Goal: Browse casually: Explore the website without a specific task or goal

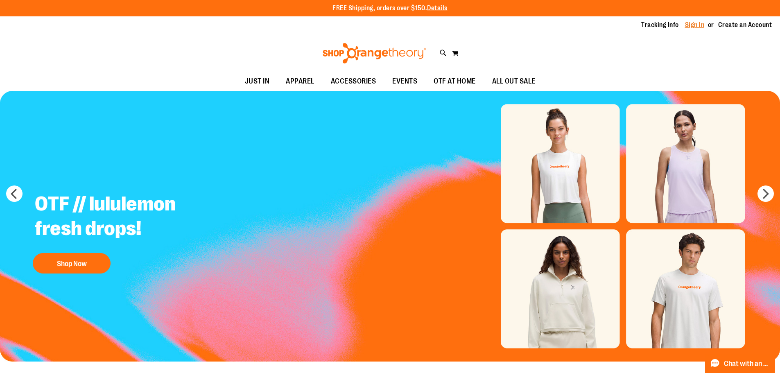
click at [692, 20] on link "Sign In" at bounding box center [695, 24] width 20 height 9
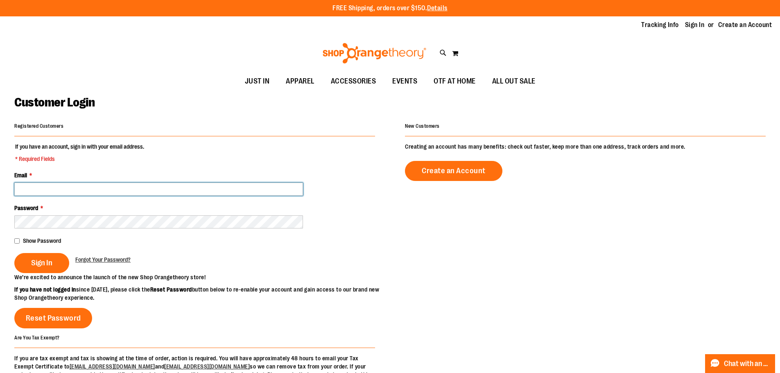
click at [53, 187] on input "Email *" at bounding box center [158, 189] width 289 height 13
type input "**********"
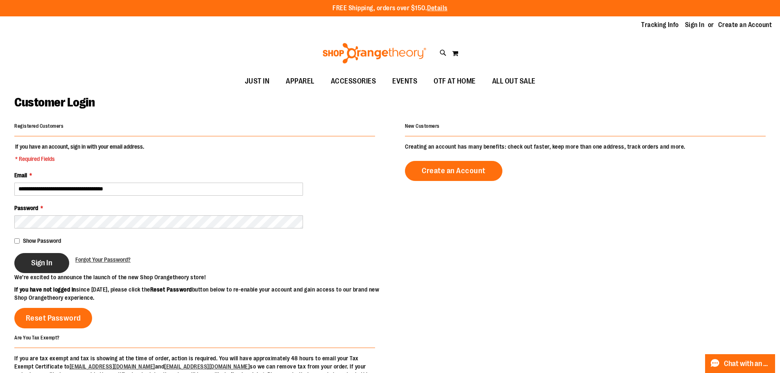
click at [37, 264] on span "Sign In" at bounding box center [41, 262] width 21 height 9
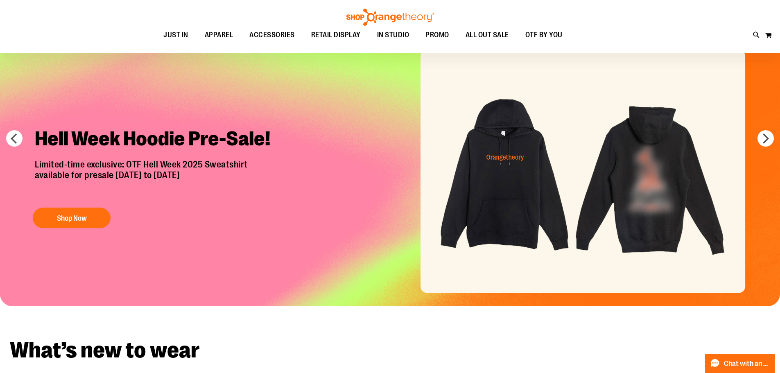
scroll to position [41, 0]
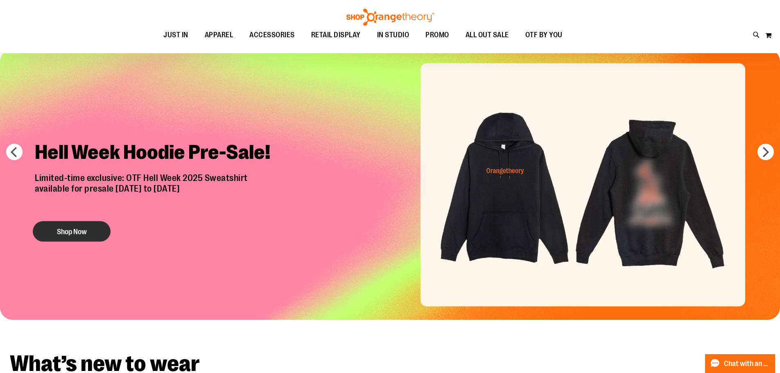
click at [68, 231] on button "Shop Now" at bounding box center [72, 231] width 78 height 20
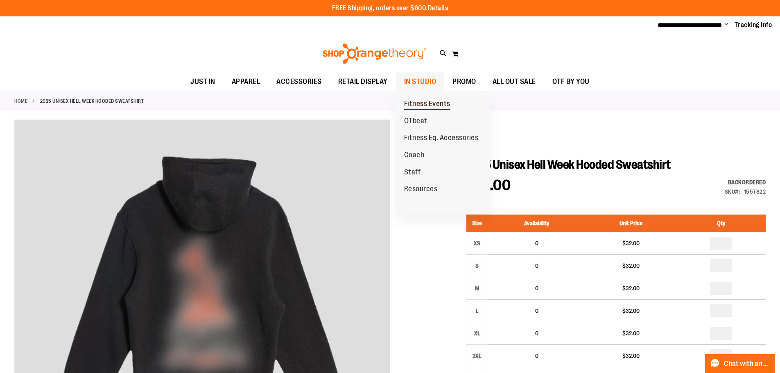
click at [414, 101] on span "Fitness Events" at bounding box center [427, 104] width 46 height 10
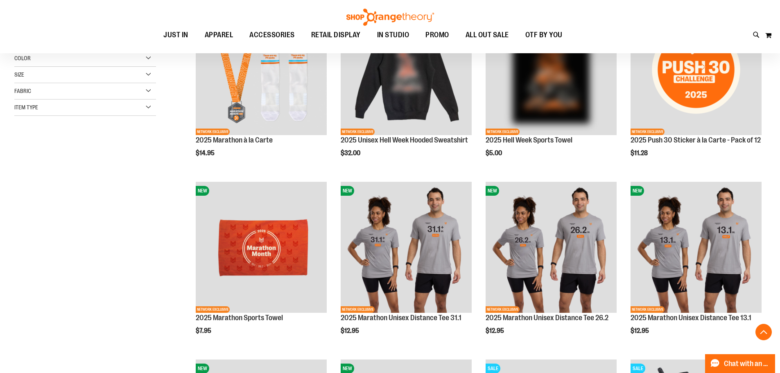
scroll to position [163, 0]
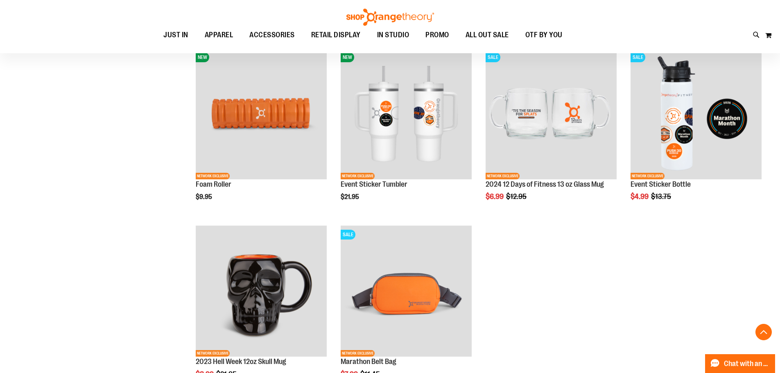
scroll to position [419, 0]
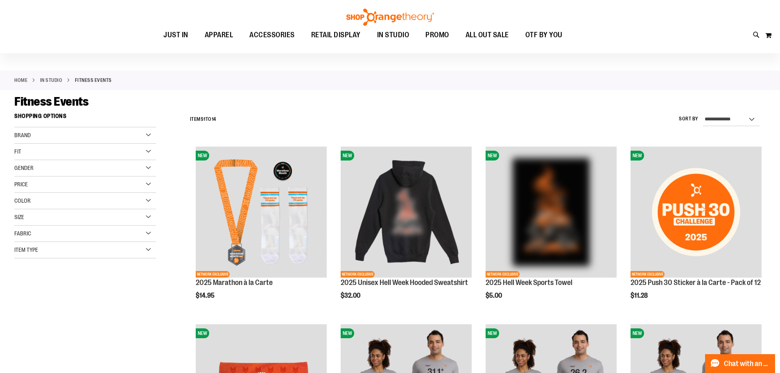
scroll to position [10, 0]
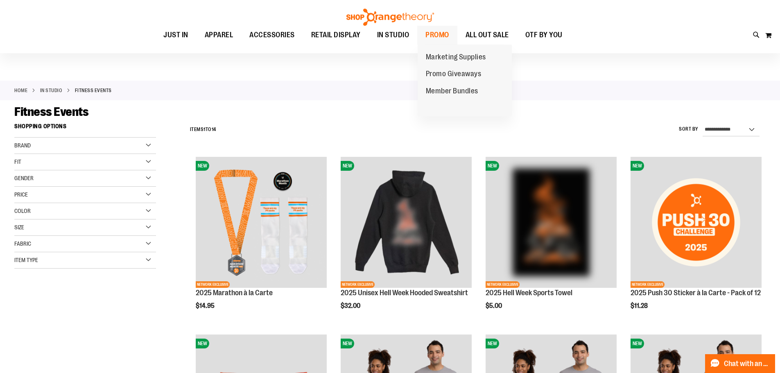
click at [435, 33] on span "PROMO" at bounding box center [437, 35] width 24 height 18
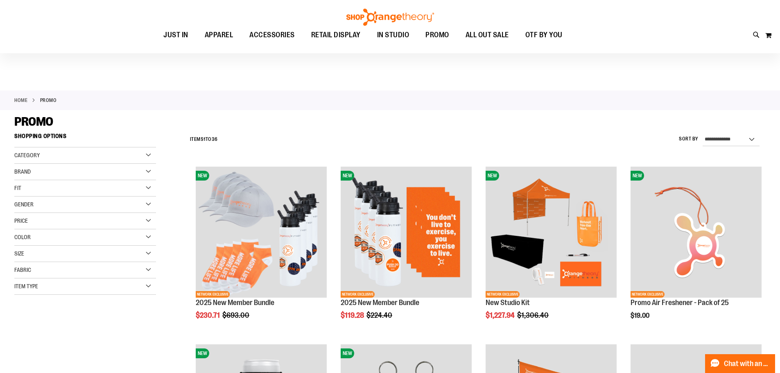
scroll to position [122, 0]
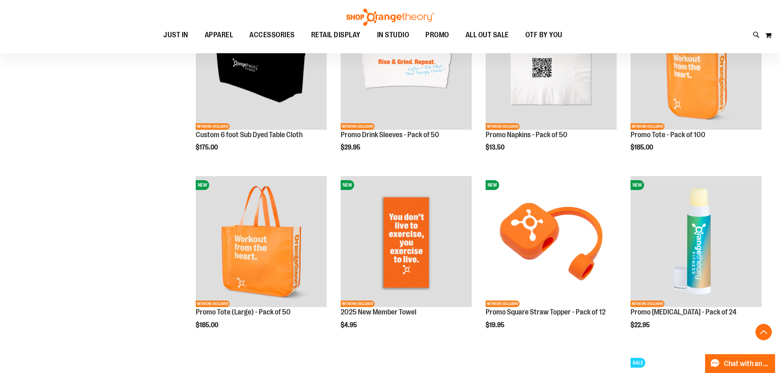
scroll to position [532, 0]
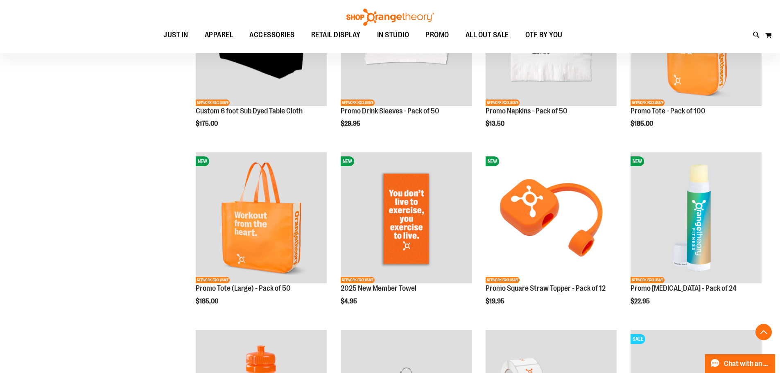
scroll to position [532, 0]
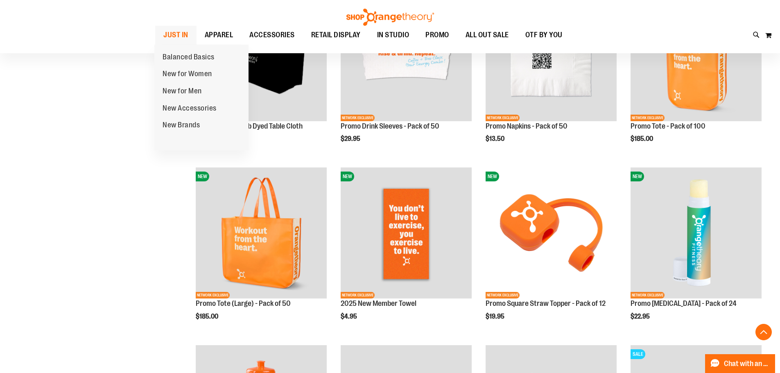
click at [169, 36] on span "JUST IN" at bounding box center [175, 35] width 25 height 18
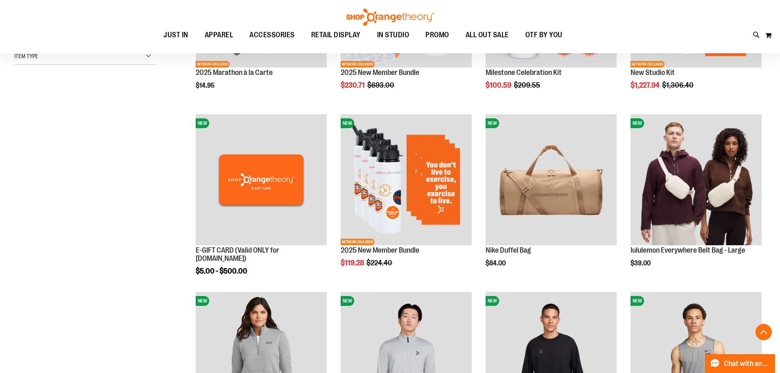
scroll to position [246, 0]
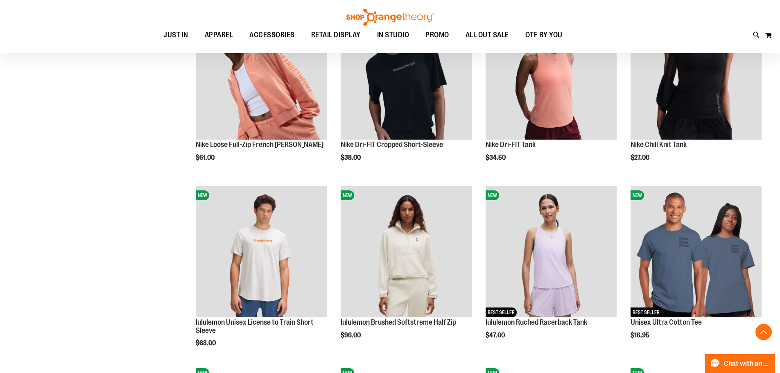
scroll to position [696, 0]
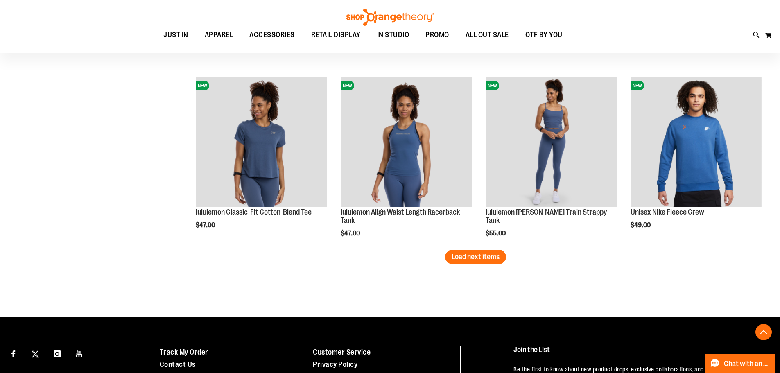
scroll to position [1514, 0]
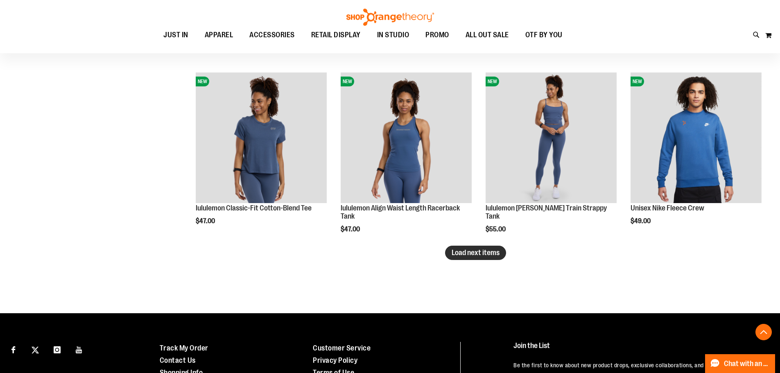
click at [498, 252] on span "Load next items" at bounding box center [475, 252] width 48 height 8
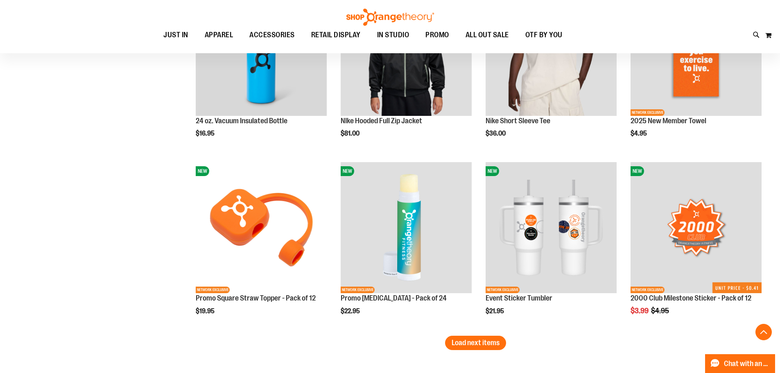
scroll to position [2005, 0]
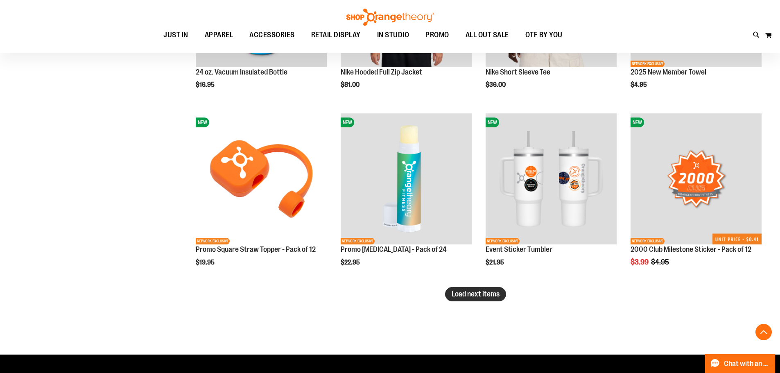
click at [462, 295] on span "Load next items" at bounding box center [475, 294] width 48 height 8
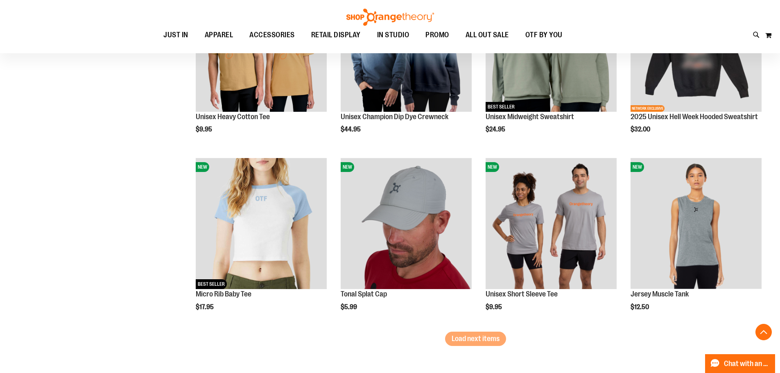
scroll to position [2497, 0]
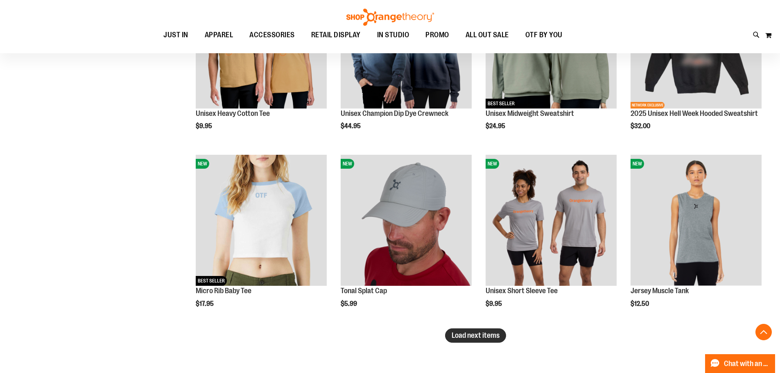
click at [483, 335] on span "Load next items" at bounding box center [475, 335] width 48 height 8
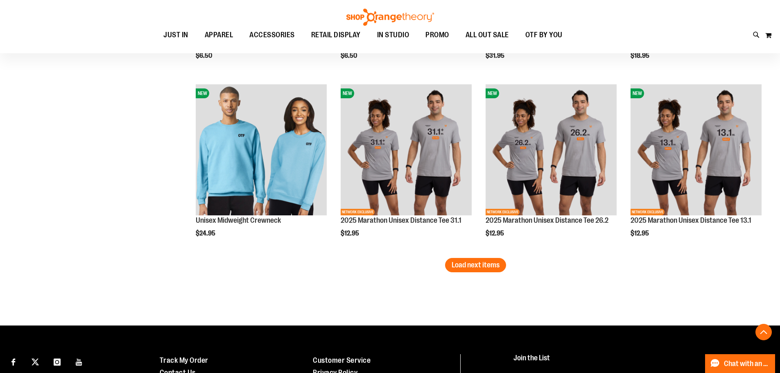
scroll to position [3110, 0]
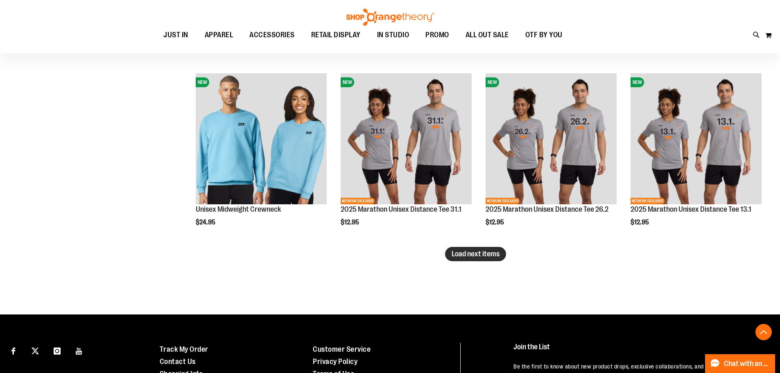
click at [488, 250] on span "Load next items" at bounding box center [475, 254] width 48 height 8
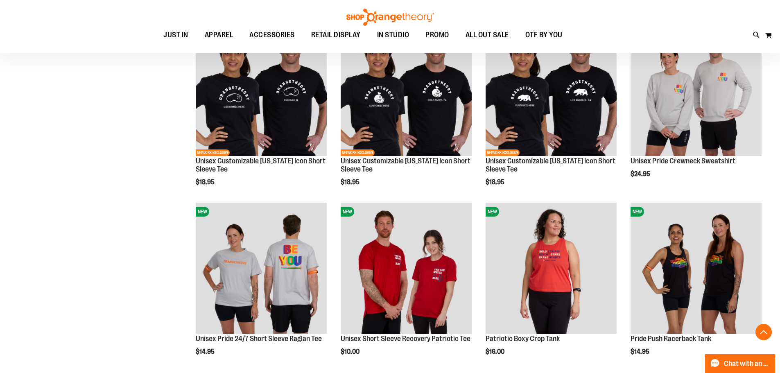
scroll to position [3561, 0]
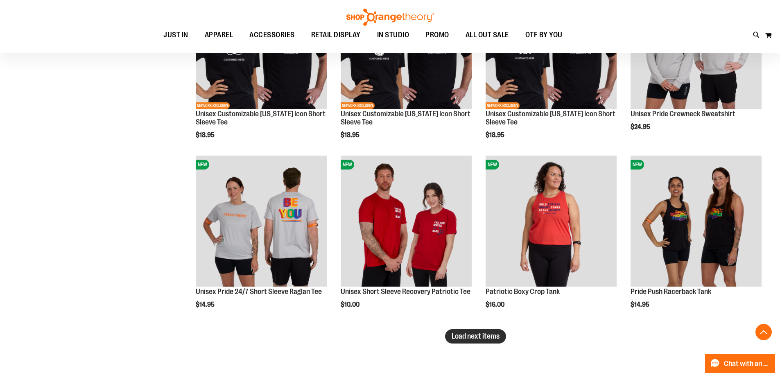
click at [489, 335] on span "Load next items" at bounding box center [475, 336] width 48 height 8
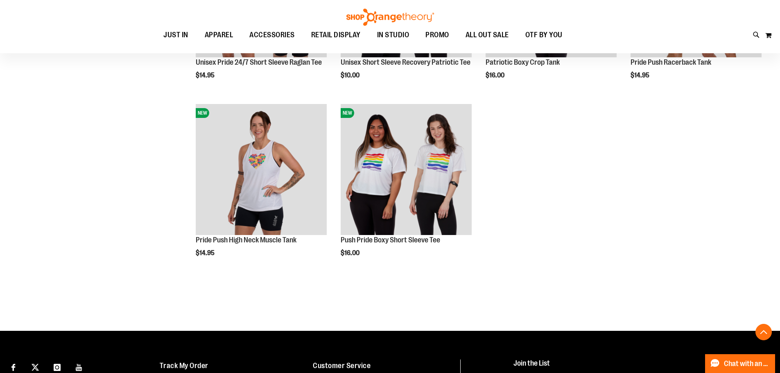
scroll to position [3806, 0]
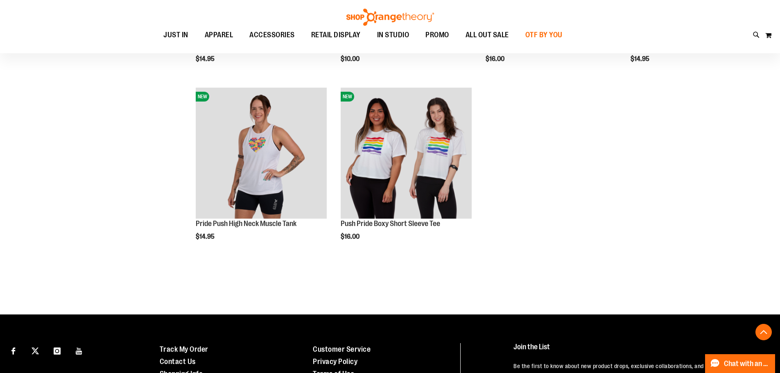
click at [543, 34] on span "OTF BY YOU" at bounding box center [543, 35] width 37 height 18
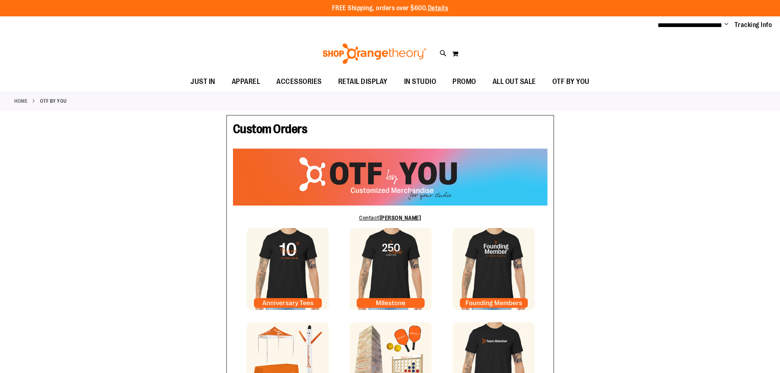
type input "********"
type input "*******"
type input "**********"
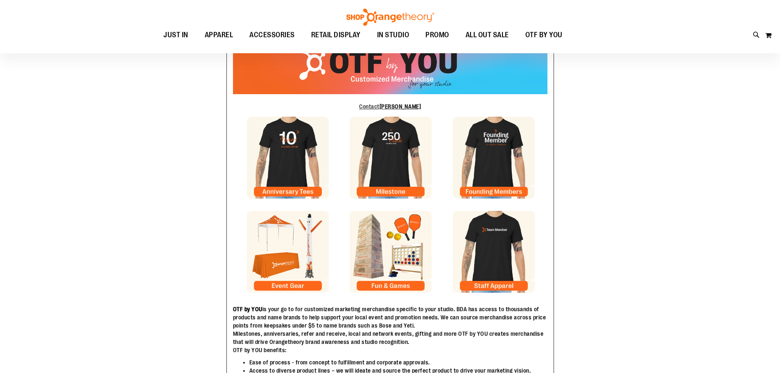
scroll to position [122, 0]
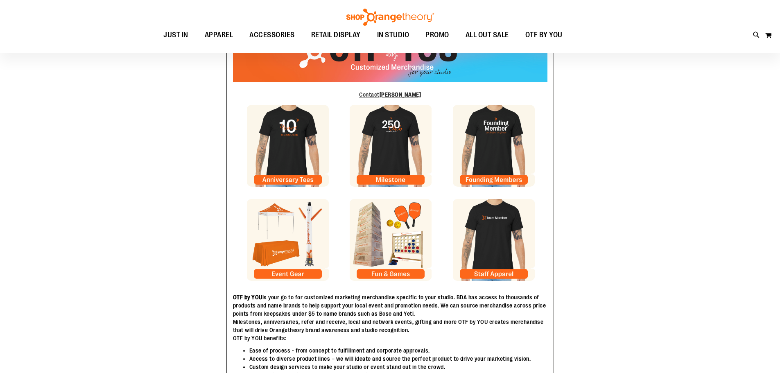
click at [386, 177] on img at bounding box center [391, 146] width 82 height 82
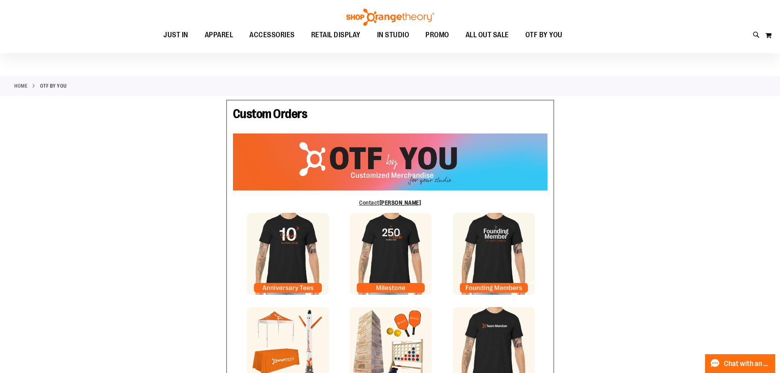
scroll to position [0, 0]
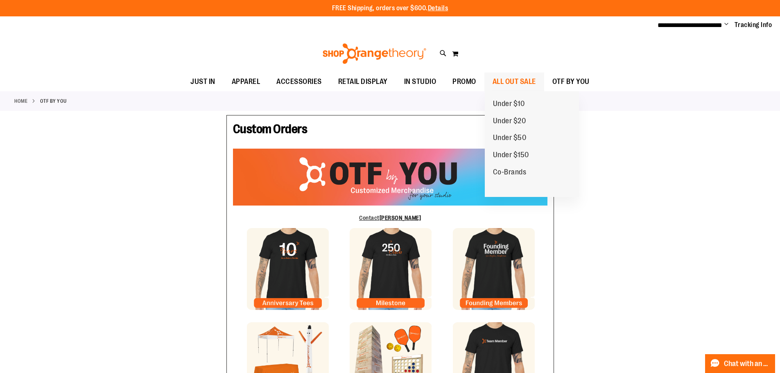
click at [516, 79] on span "ALL OUT SALE" at bounding box center [513, 81] width 43 height 18
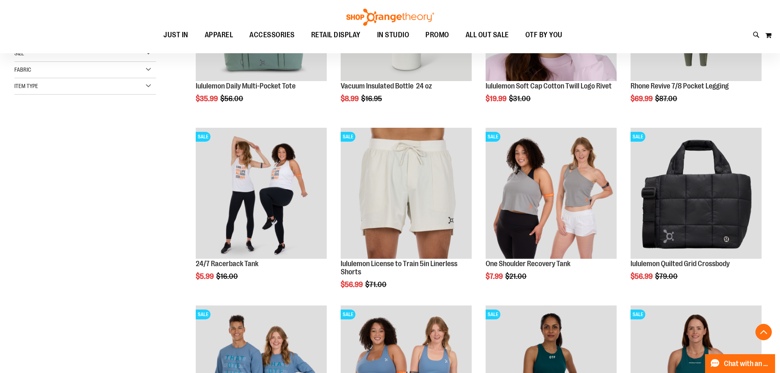
scroll to position [245, 0]
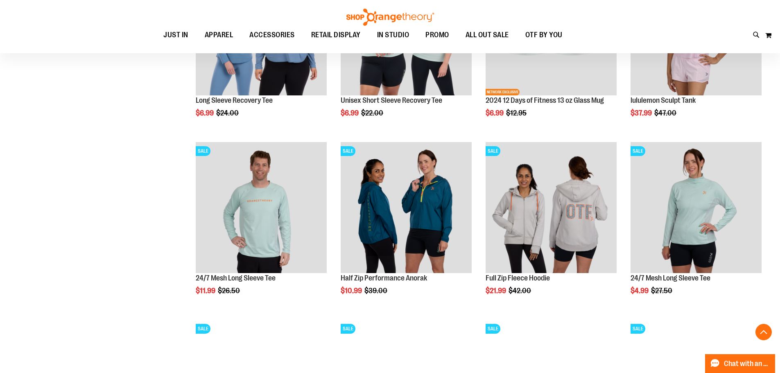
scroll to position [741, 0]
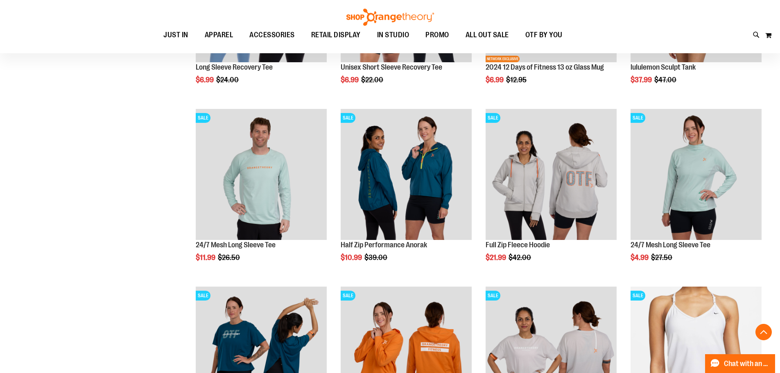
scroll to position [864, 0]
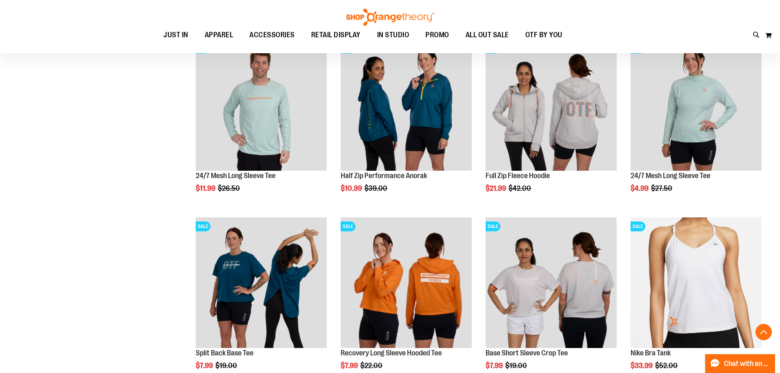
scroll to position [823, 0]
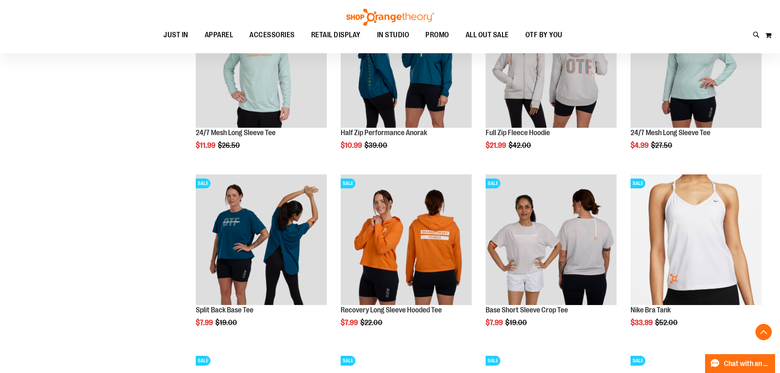
scroll to position [871, 0]
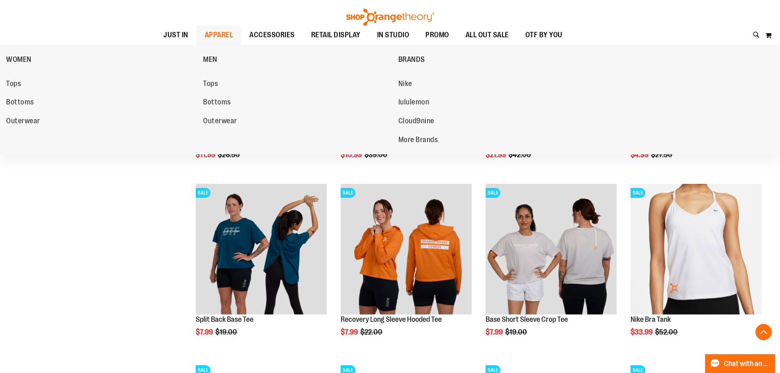
click at [217, 33] on span "APPAREL" at bounding box center [219, 35] width 29 height 18
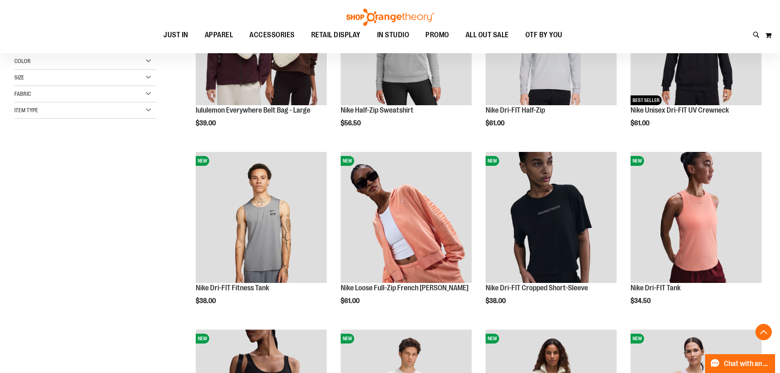
scroll to position [204, 0]
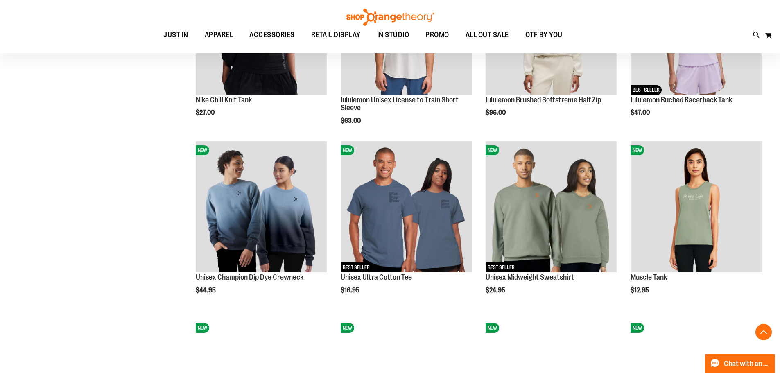
scroll to position [573, 0]
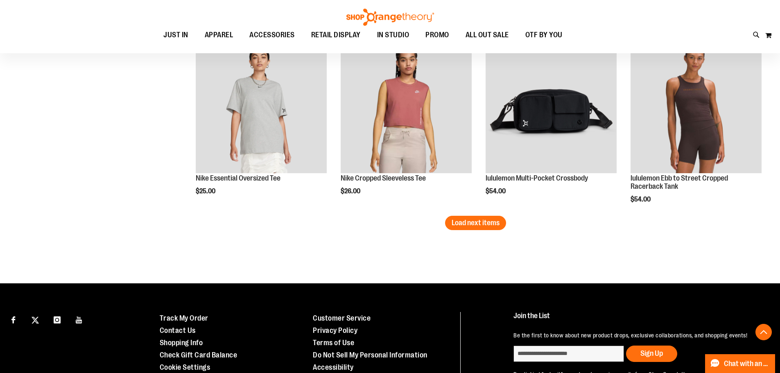
scroll to position [1555, 0]
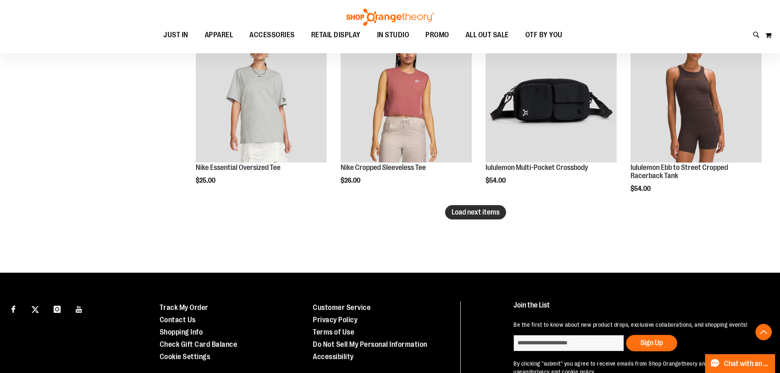
click at [474, 209] on span "Load next items" at bounding box center [475, 212] width 48 height 8
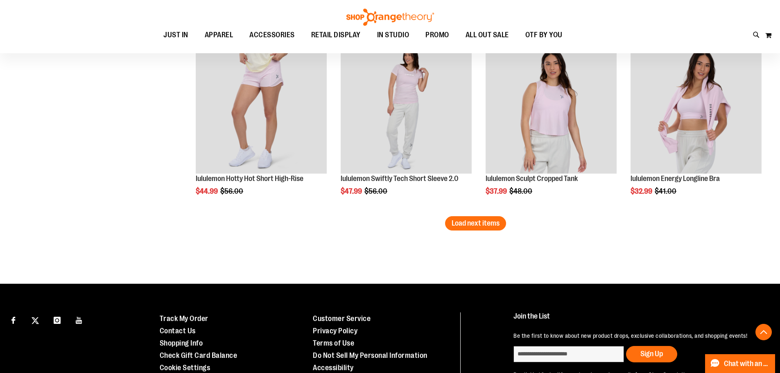
scroll to position [2087, 0]
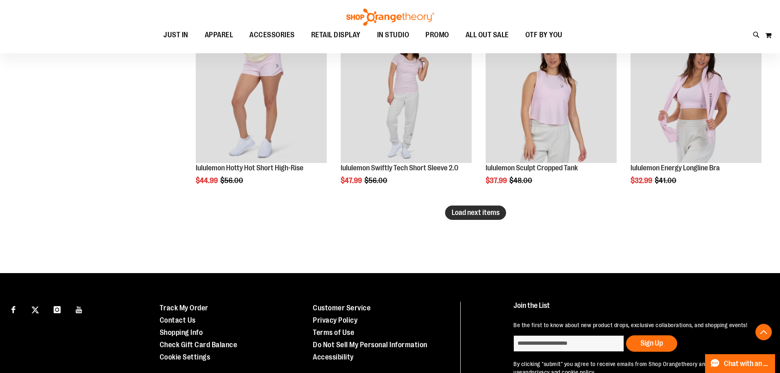
click at [471, 213] on span "Load next items" at bounding box center [475, 212] width 48 height 8
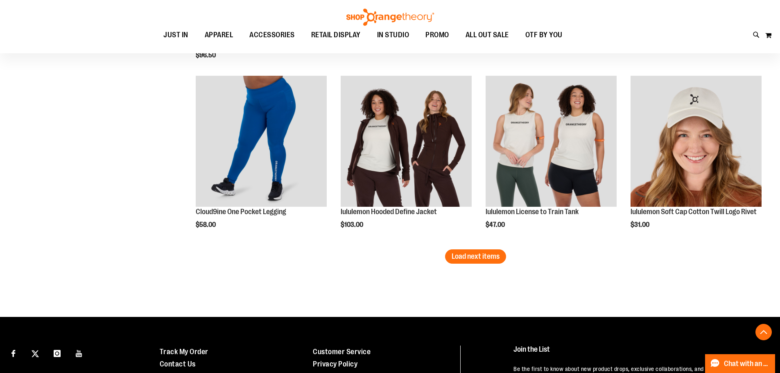
scroll to position [2578, 0]
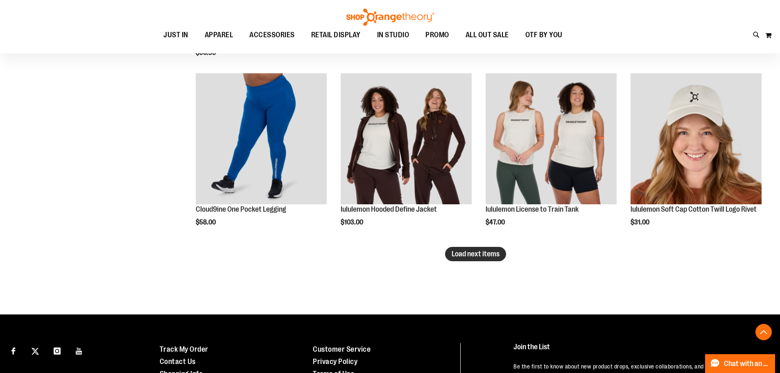
click at [468, 255] on span "Load next items" at bounding box center [475, 254] width 48 height 8
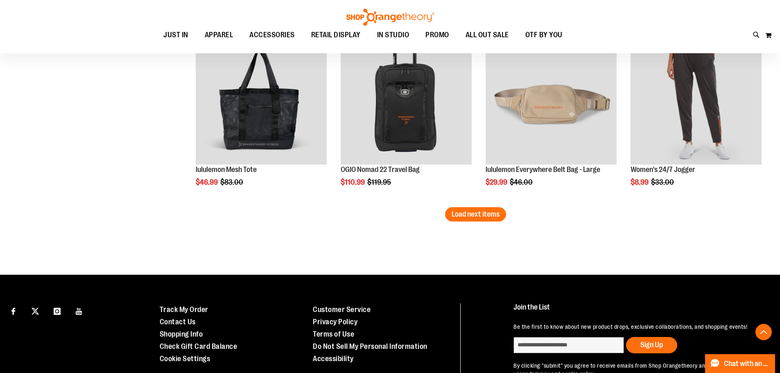
scroll to position [3151, 0]
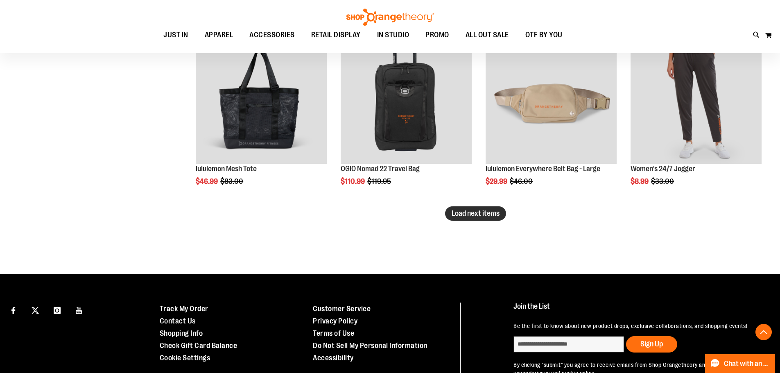
click at [500, 214] on button "Load next items" at bounding box center [475, 213] width 61 height 14
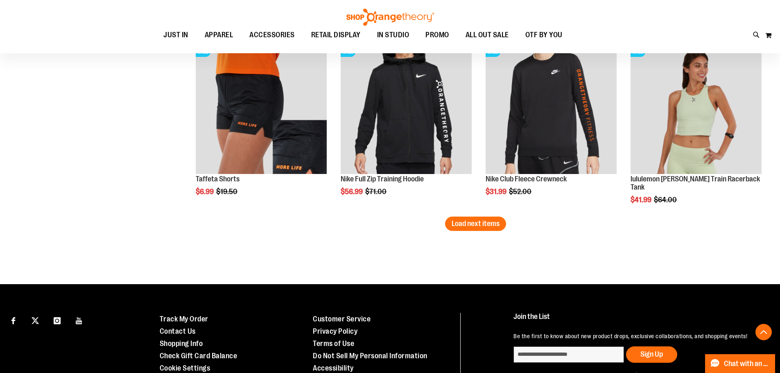
scroll to position [3683, 0]
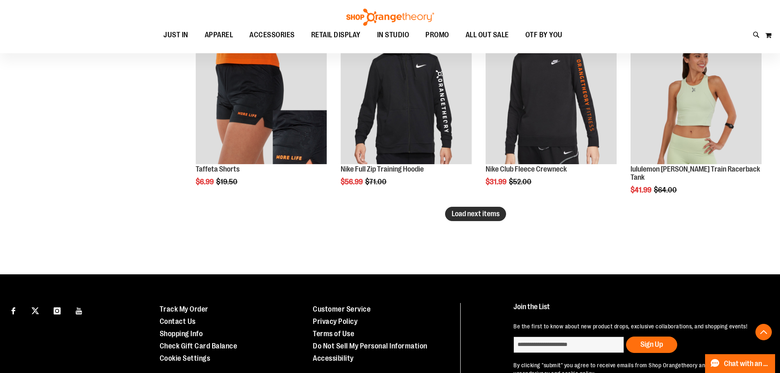
click at [493, 215] on span "Load next items" at bounding box center [475, 214] width 48 height 8
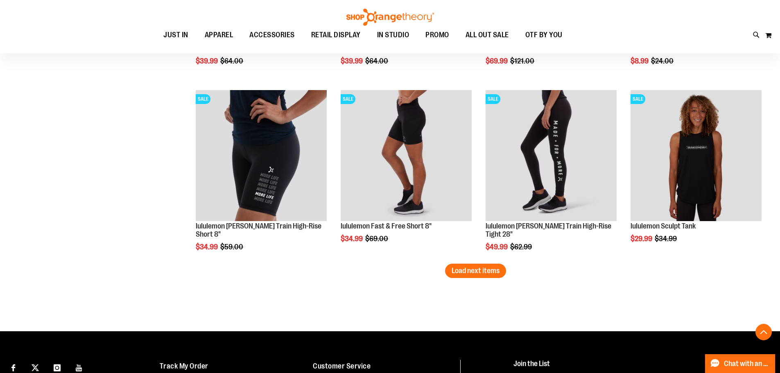
scroll to position [4174, 0]
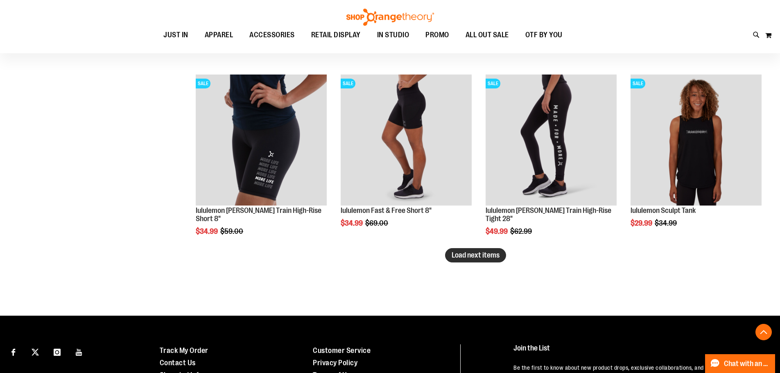
click at [498, 257] on span "Load next items" at bounding box center [475, 255] width 48 height 8
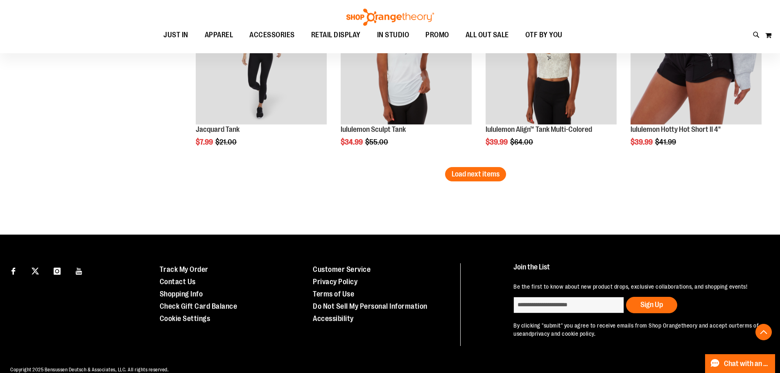
scroll to position [4788, 0]
click at [489, 175] on span "Load next items" at bounding box center [475, 173] width 48 height 8
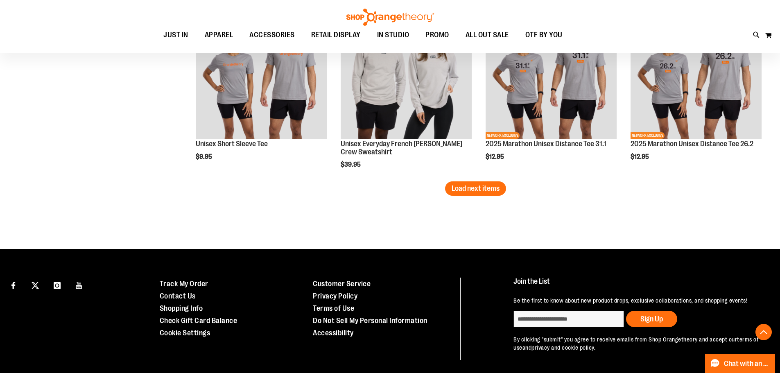
scroll to position [5320, 0]
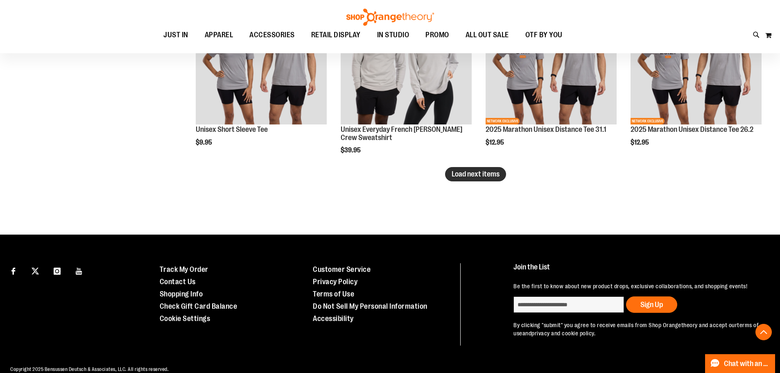
click at [493, 174] on span "Load next items" at bounding box center [475, 174] width 48 height 8
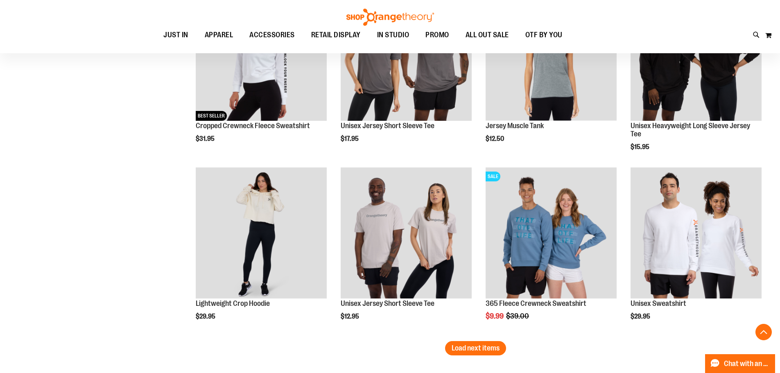
scroll to position [5688, 0]
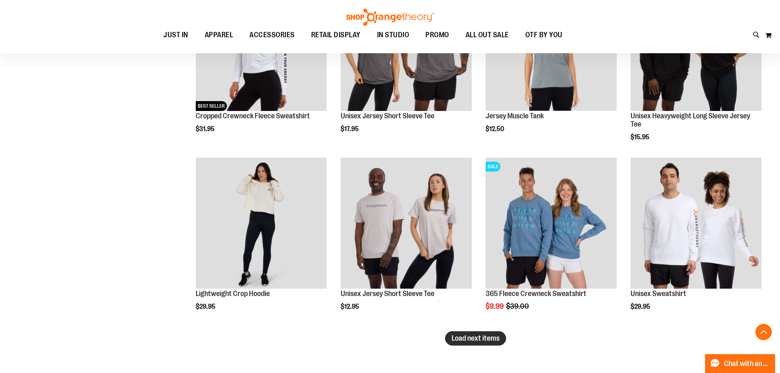
click at [475, 341] on span "Load next items" at bounding box center [475, 338] width 48 height 8
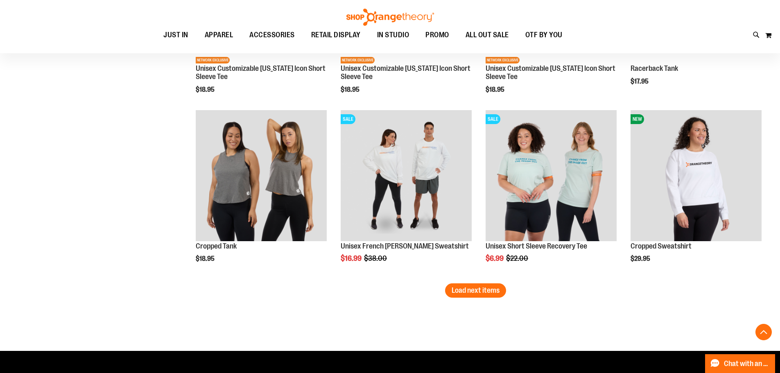
scroll to position [6343, 0]
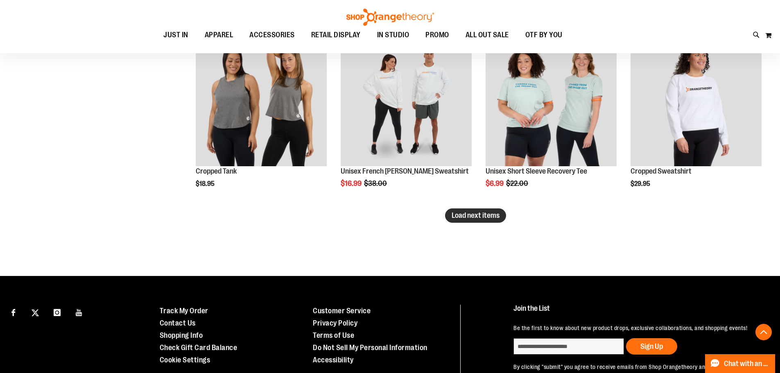
click at [465, 213] on span "Load next items" at bounding box center [475, 215] width 48 height 8
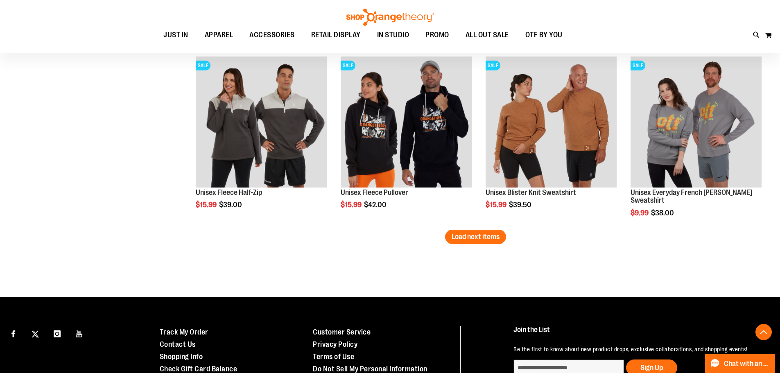
scroll to position [6875, 0]
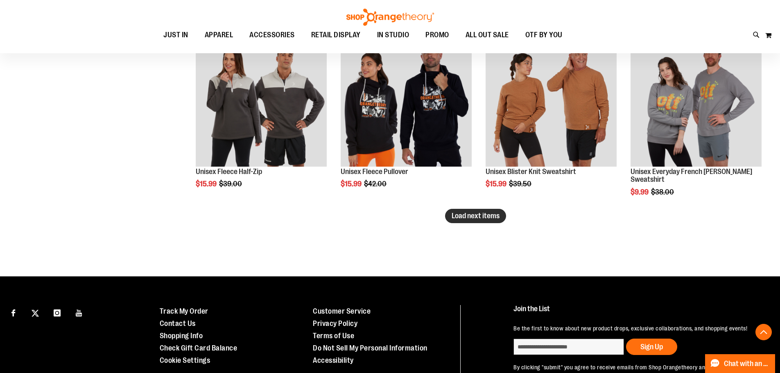
click at [489, 217] on span "Load next items" at bounding box center [475, 216] width 48 height 8
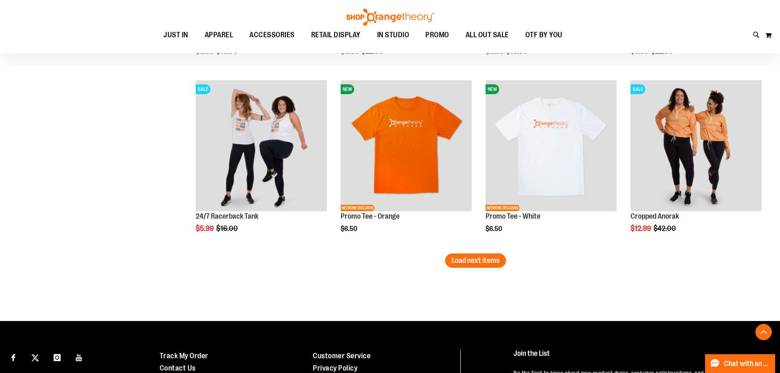
scroll to position [7366, 0]
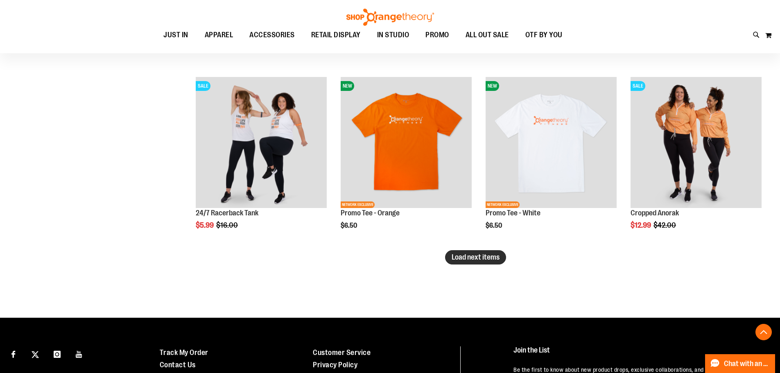
click at [486, 261] on span "Load next items" at bounding box center [475, 257] width 48 height 8
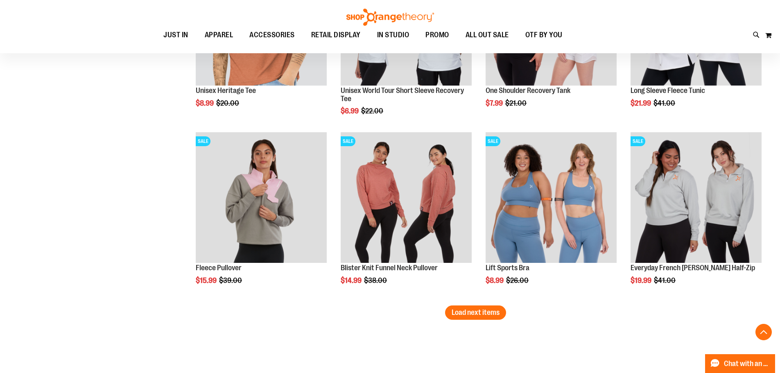
scroll to position [7858, 0]
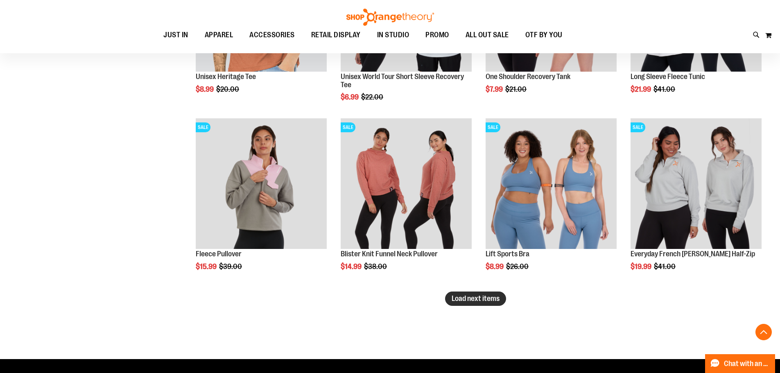
click at [473, 296] on span "Load next items" at bounding box center [475, 298] width 48 height 8
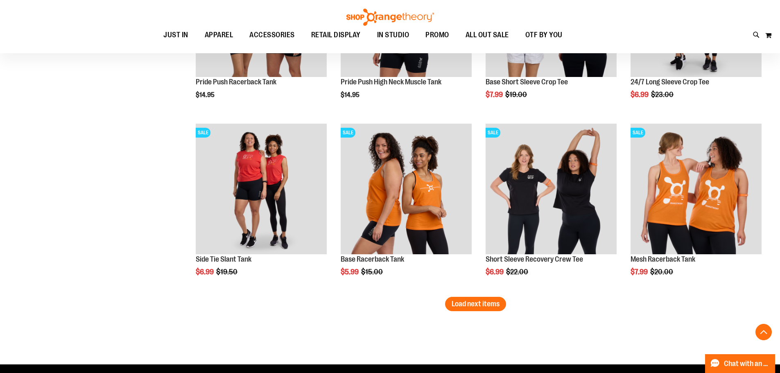
scroll to position [8390, 0]
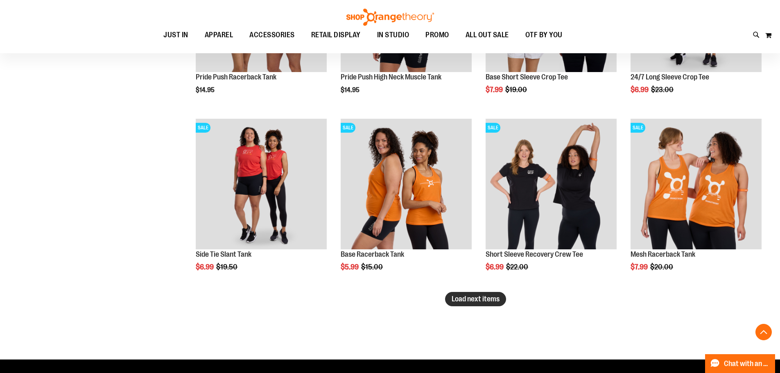
click at [469, 298] on span "Load next items" at bounding box center [475, 299] width 48 height 8
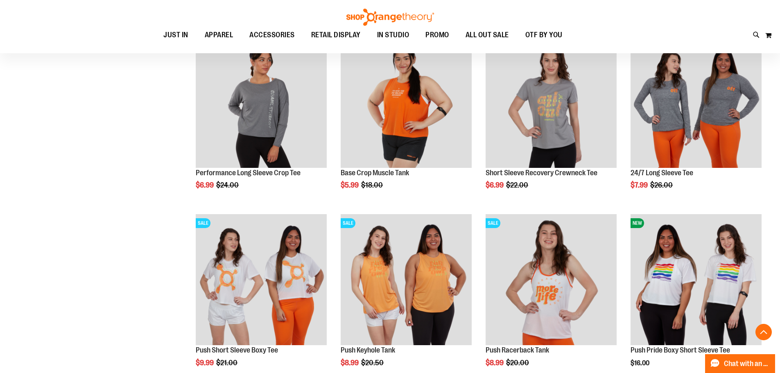
scroll to position [8881, 0]
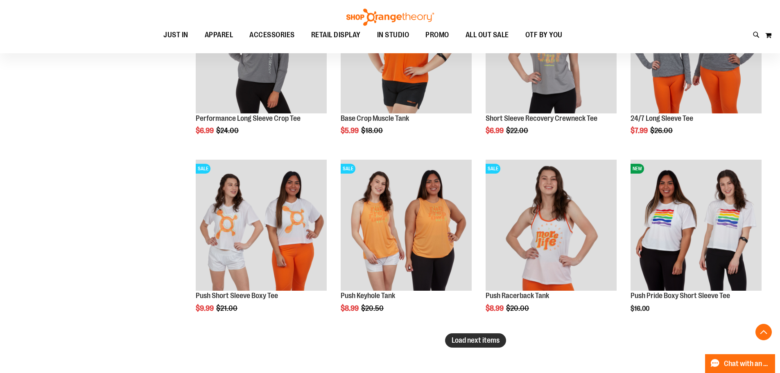
click at [477, 338] on span "Load next items" at bounding box center [475, 340] width 48 height 8
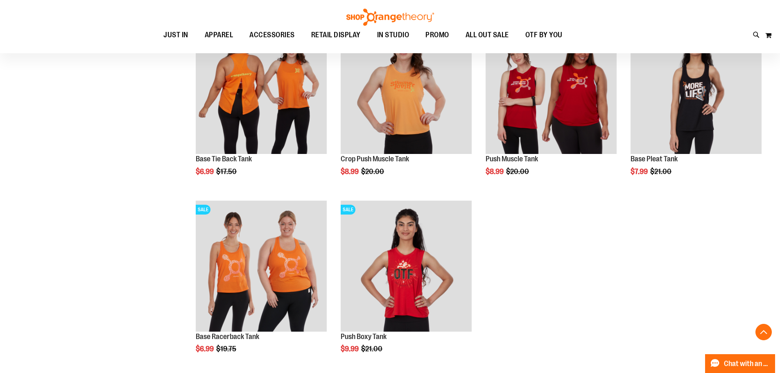
scroll to position [9208, 0]
